Goal: Task Accomplishment & Management: Manage account settings

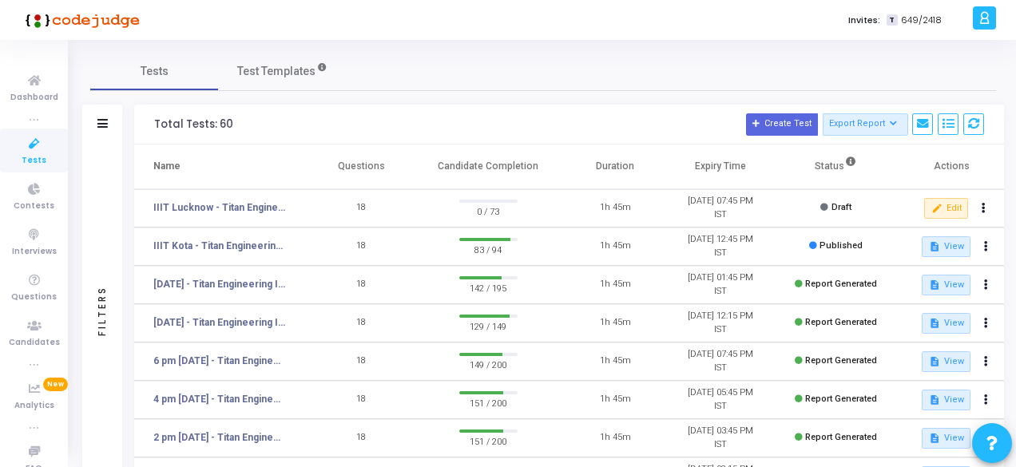
scroll to position [51, 0]
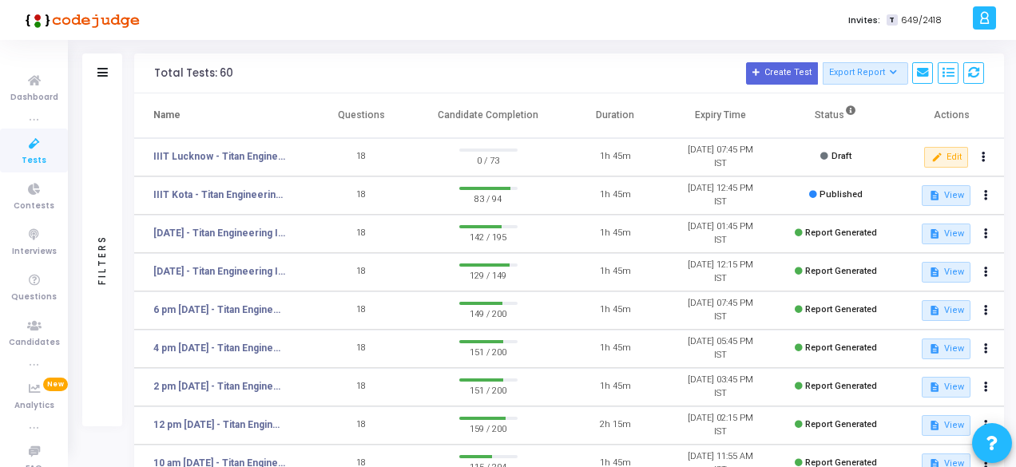
click at [263, 21] on div "Invites: T 649/2418" at bounding box center [564, 20] width 808 height 40
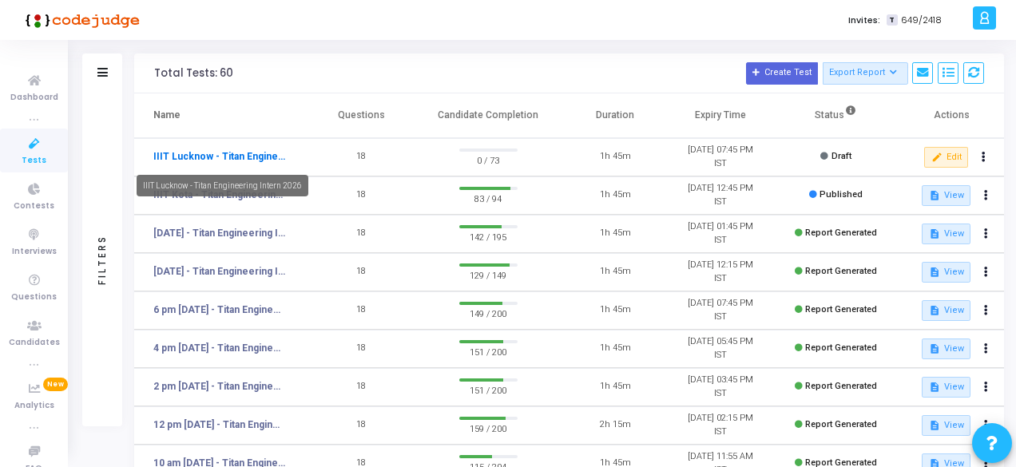
click at [240, 157] on link "IIIT Lucknow - Titan Engineering Intern 2026" at bounding box center [219, 156] width 133 height 14
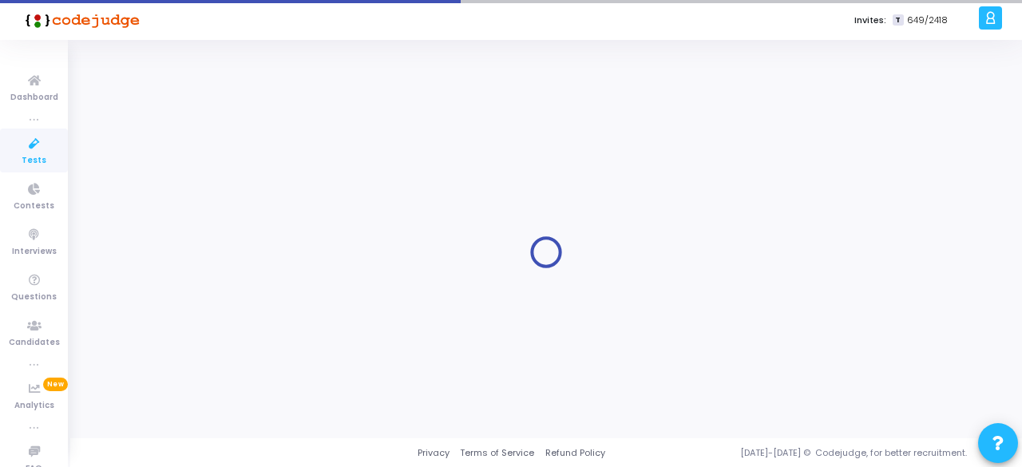
type input "IIIT Lucknow - Titan Engineering Intern 2026"
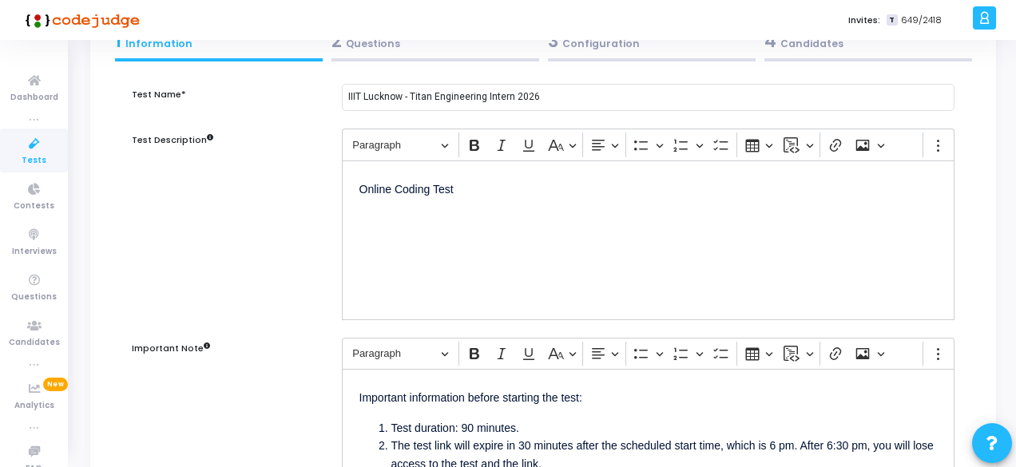
scroll to position [83, 0]
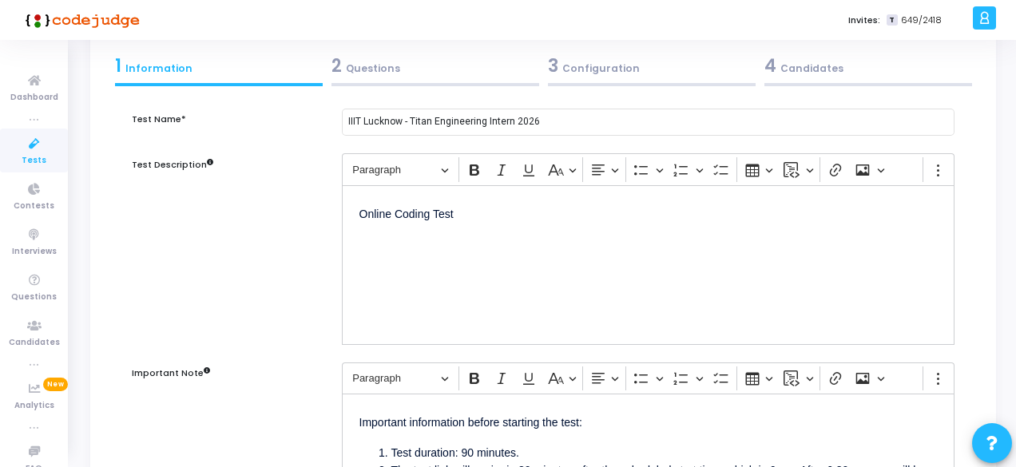
click at [353, 69] on div "2 Questions" at bounding box center [435, 66] width 208 height 26
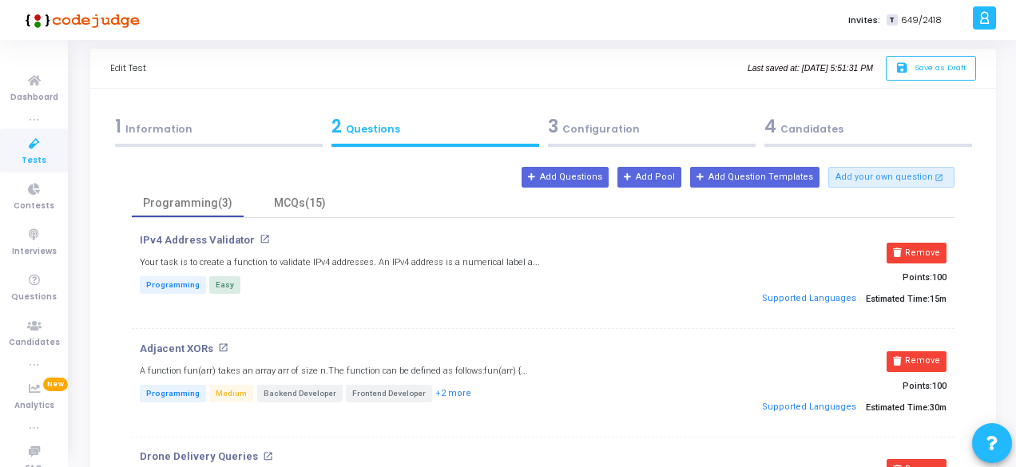
scroll to position [0, 0]
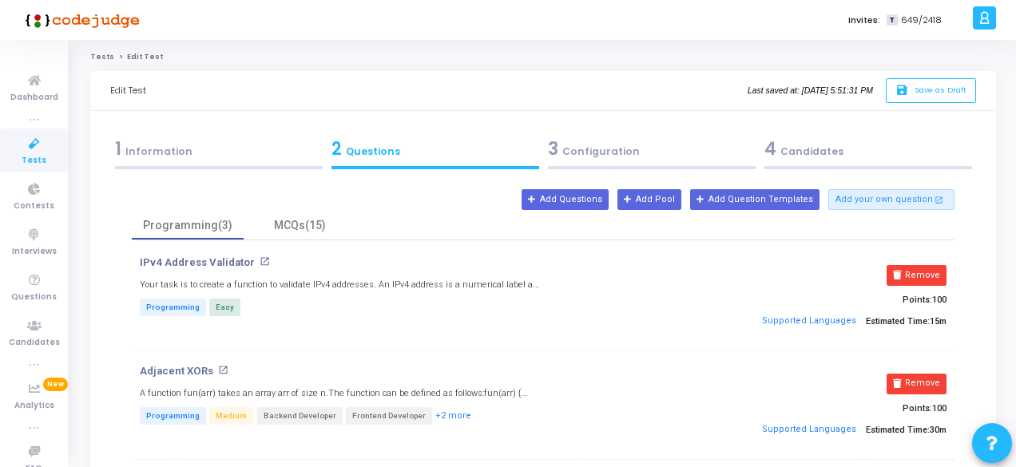
click at [600, 148] on div "3 Configuration" at bounding box center [652, 149] width 208 height 26
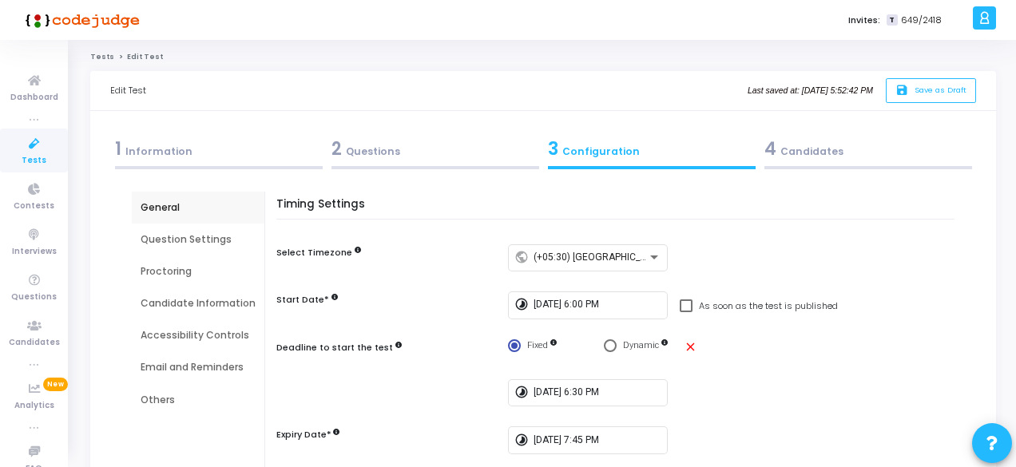
click at [795, 157] on div "4 Candidates" at bounding box center [868, 149] width 208 height 26
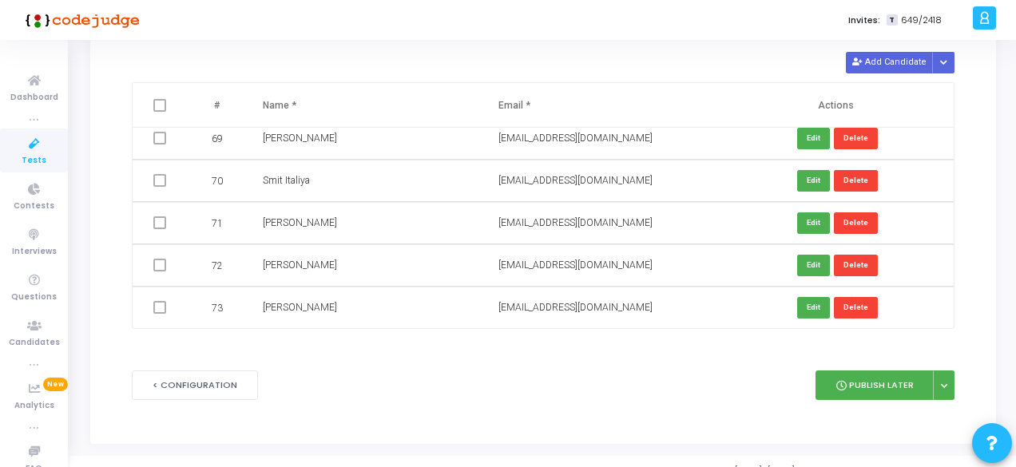
scroll to position [157, 0]
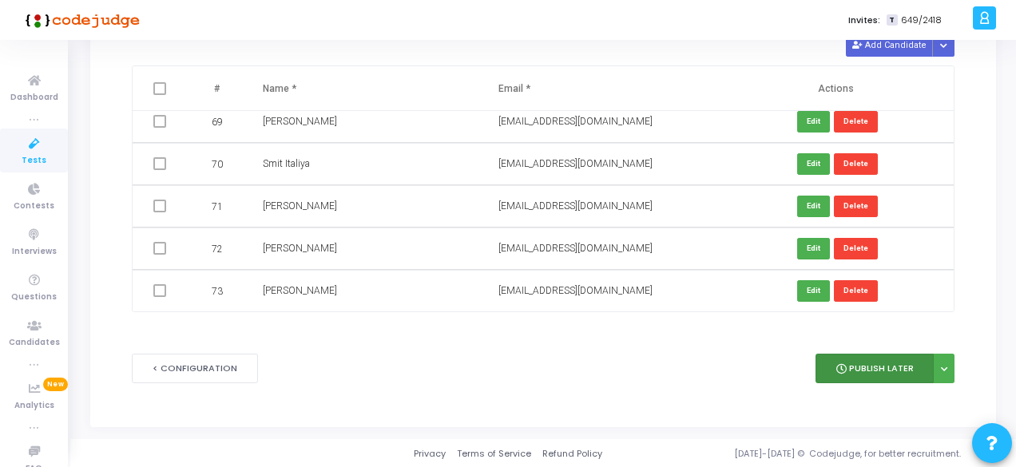
click at [886, 359] on button "Publish Later" at bounding box center [874, 369] width 118 height 30
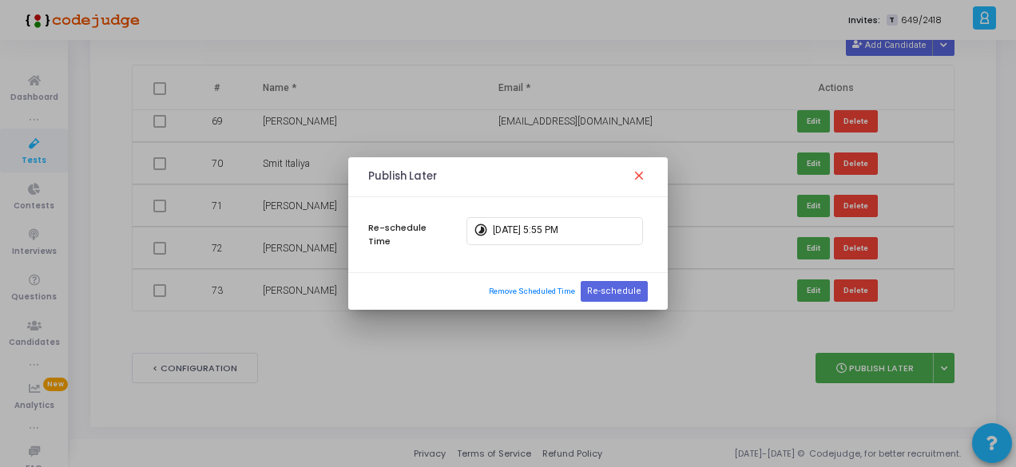
click at [587, 355] on div at bounding box center [508, 233] width 1016 height 467
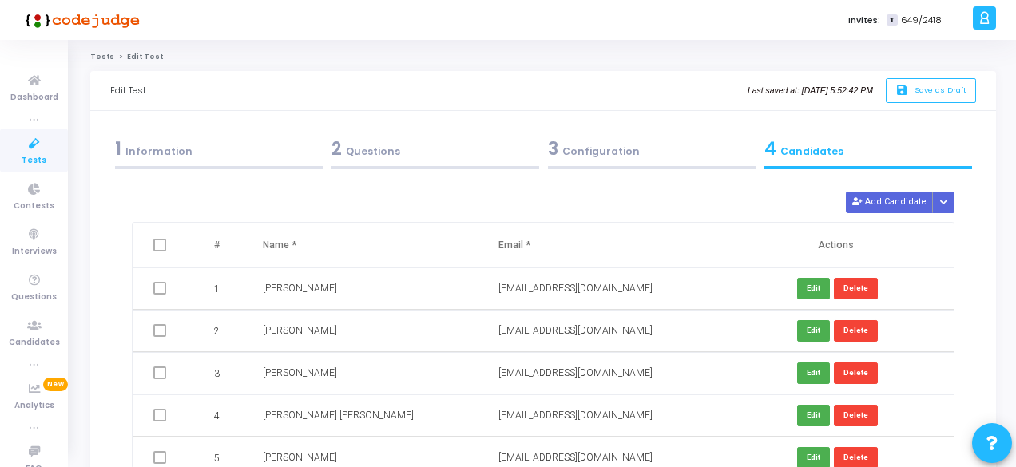
click at [158, 145] on div "1 Information" at bounding box center [219, 149] width 208 height 26
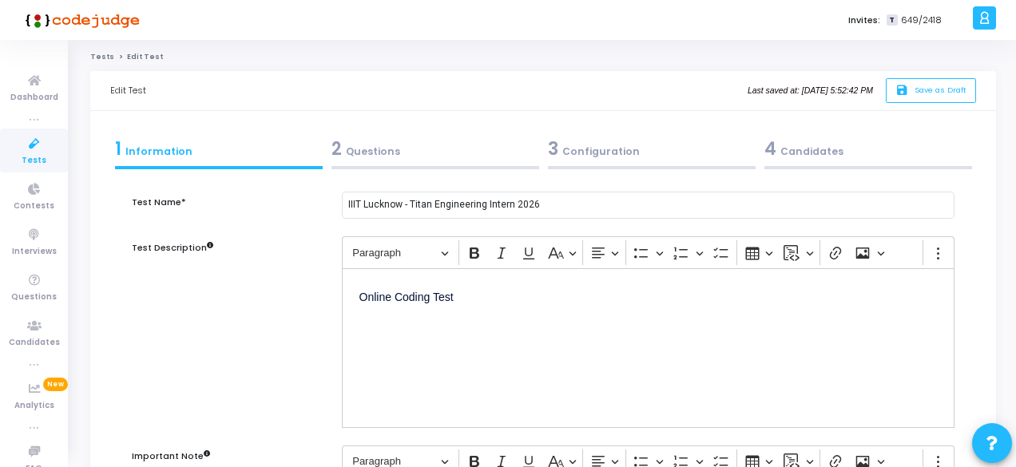
click at [554, 149] on span "3" at bounding box center [553, 149] width 10 height 25
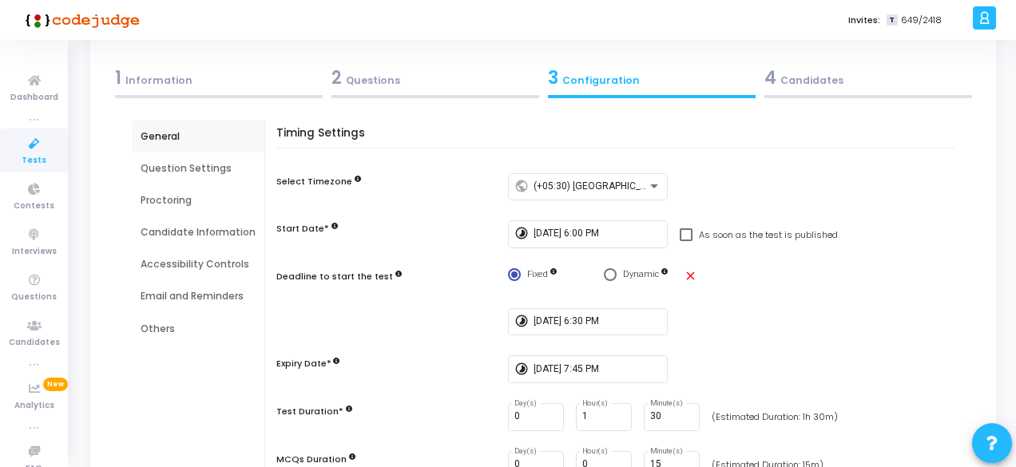
scroll to position [72, 0]
click at [161, 173] on div "Question Settings" at bounding box center [198, 168] width 115 height 14
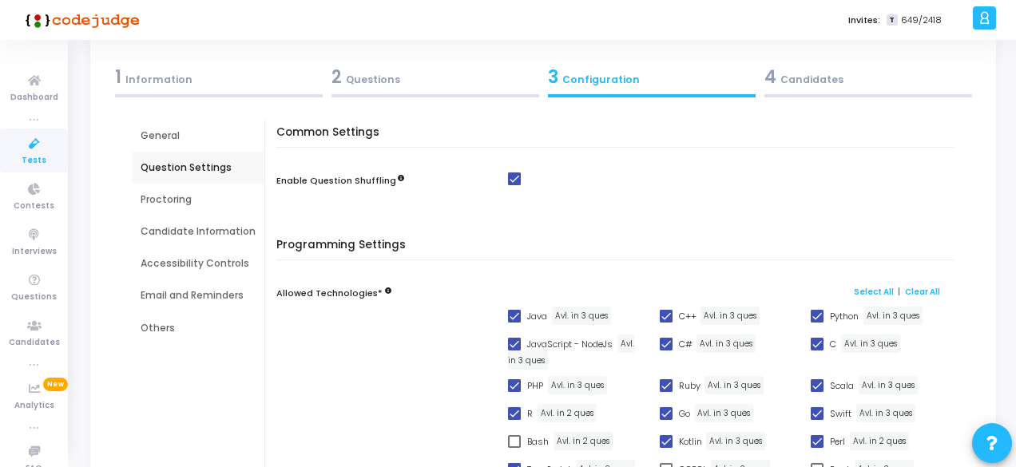
click at [174, 196] on div "Proctoring" at bounding box center [198, 199] width 115 height 14
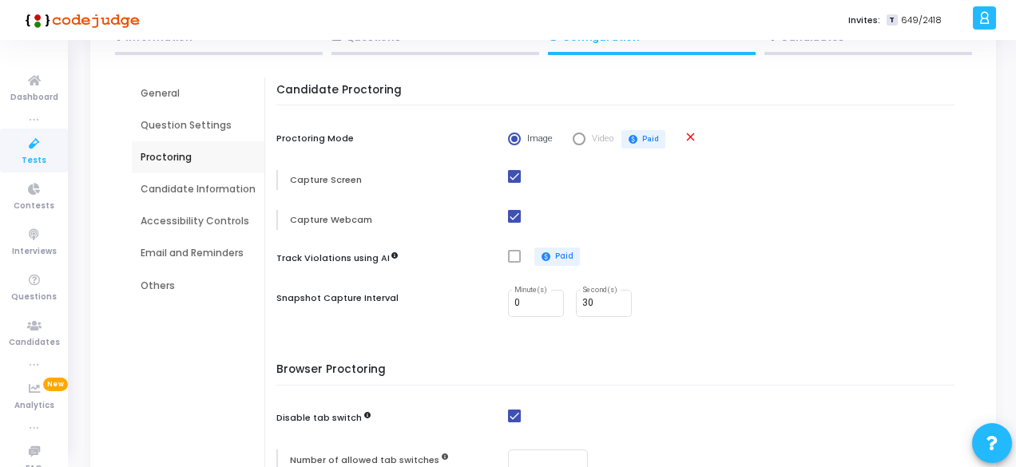
scroll to position [113, 0]
click at [191, 187] on div "Candidate Information" at bounding box center [198, 191] width 115 height 14
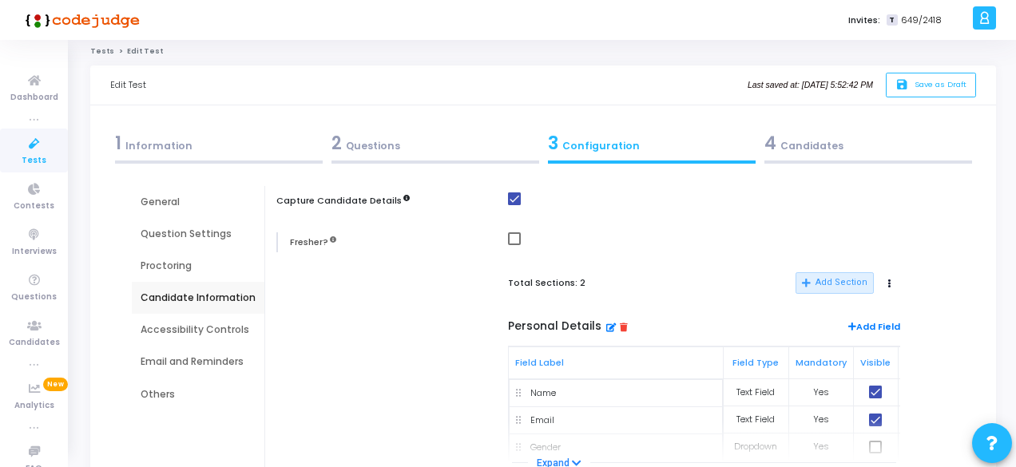
scroll to position [0, 0]
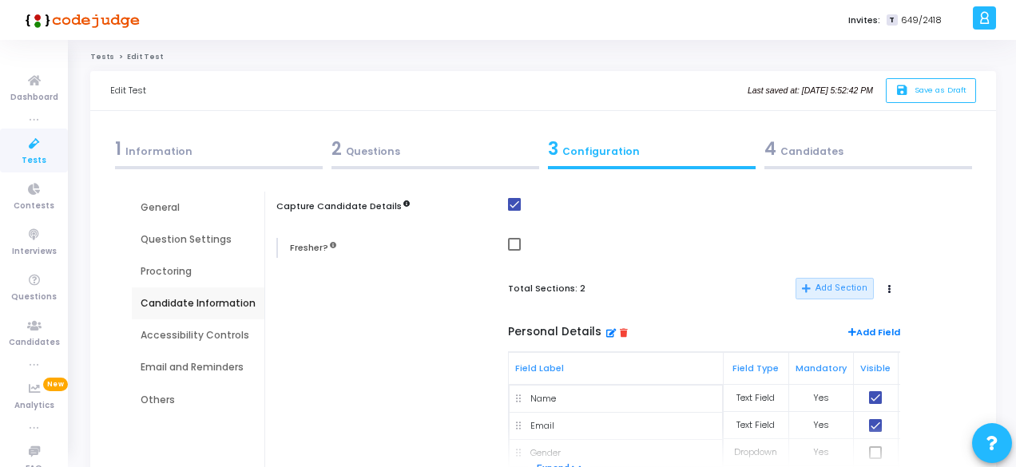
click at [185, 337] on div "Accessibility Controls" at bounding box center [198, 335] width 115 height 14
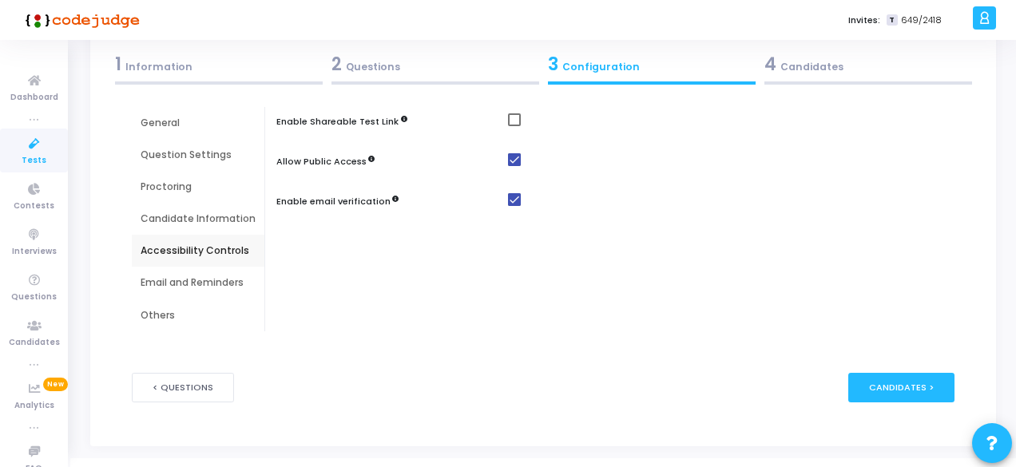
scroll to position [86, 0]
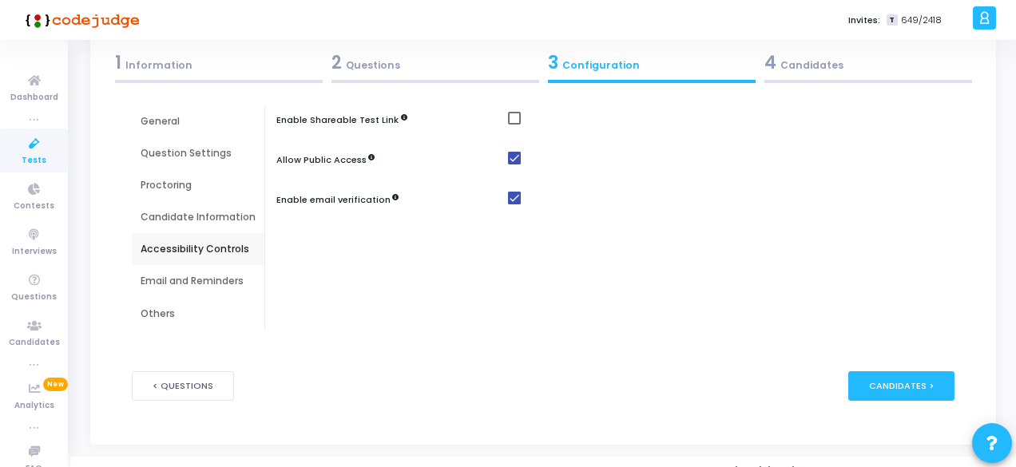
click at [169, 280] on div "Email and Reminders" at bounding box center [198, 281] width 115 height 14
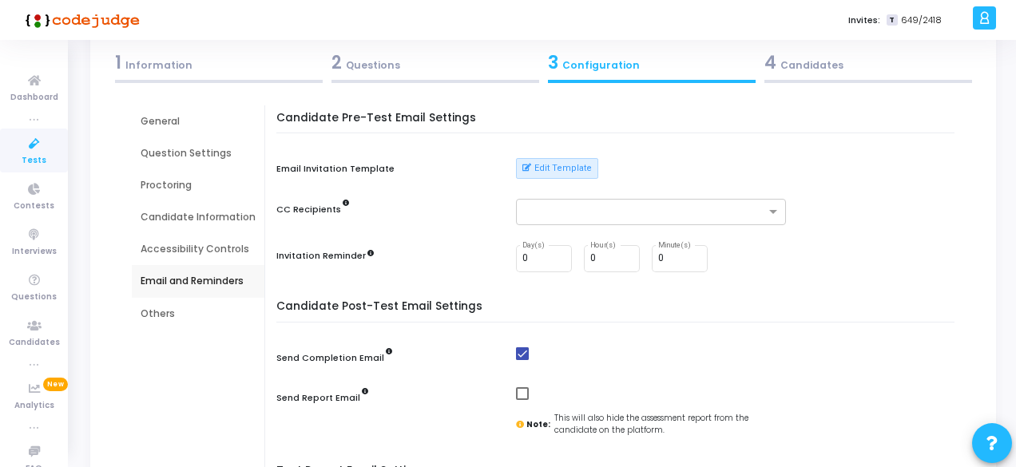
click at [176, 311] on div "Others" at bounding box center [198, 314] width 115 height 14
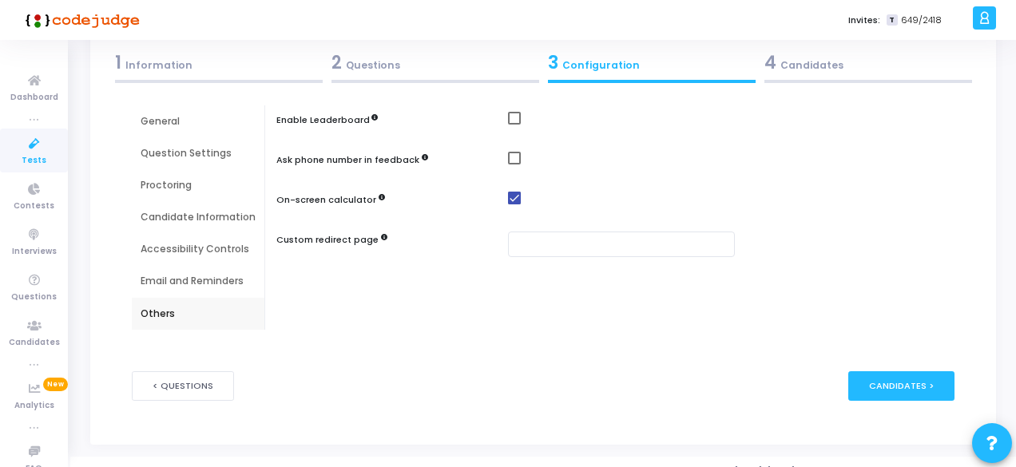
click at [834, 68] on div "4 Candidates" at bounding box center [868, 63] width 208 height 26
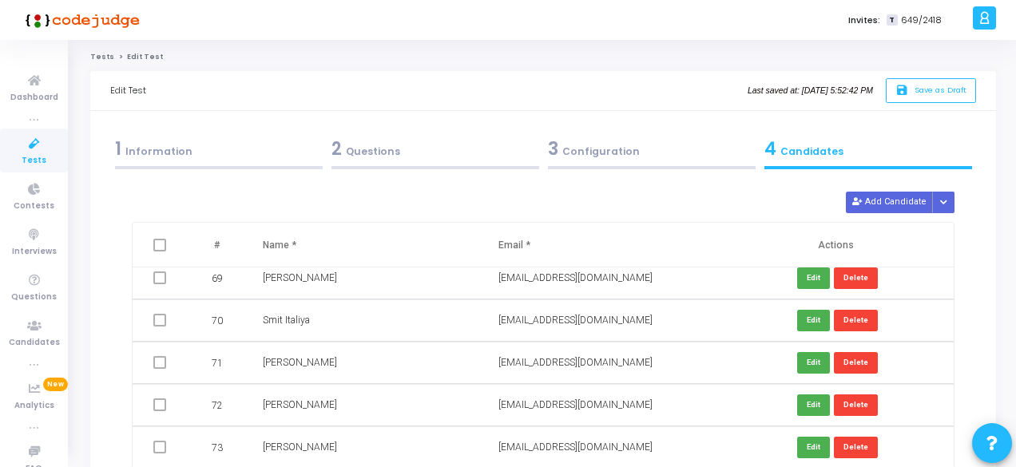
scroll to position [157, 0]
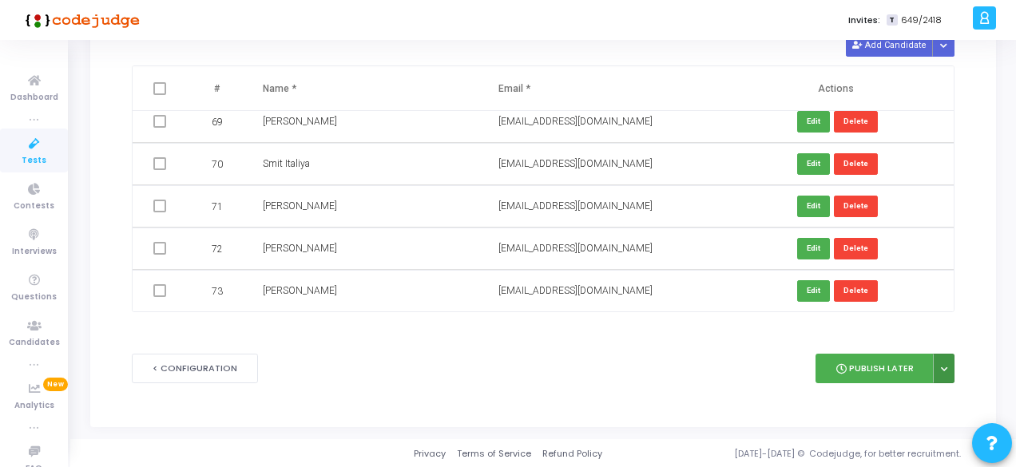
click at [949, 365] on button at bounding box center [944, 369] width 22 height 30
click at [875, 402] on button "publish Publish Now" at bounding box center [892, 405] width 123 height 26
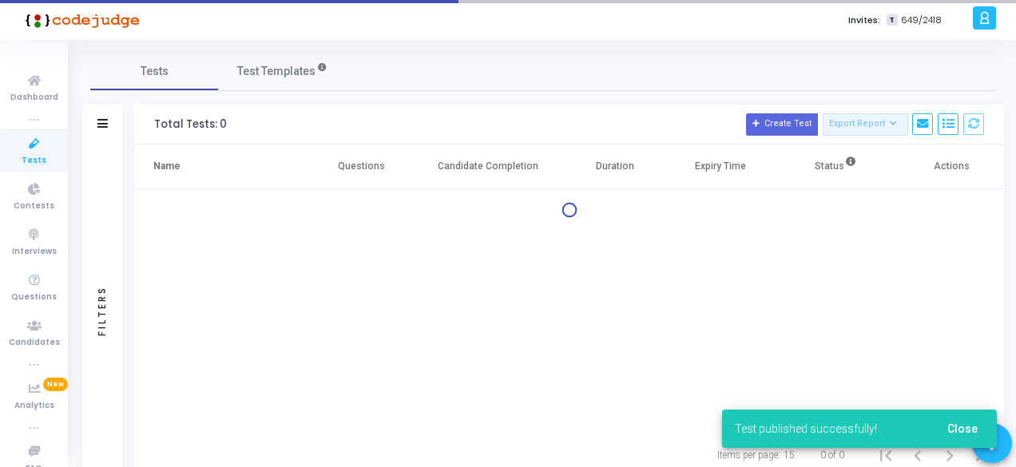
scroll to position [51, 0]
